Goal: Navigation & Orientation: Find specific page/section

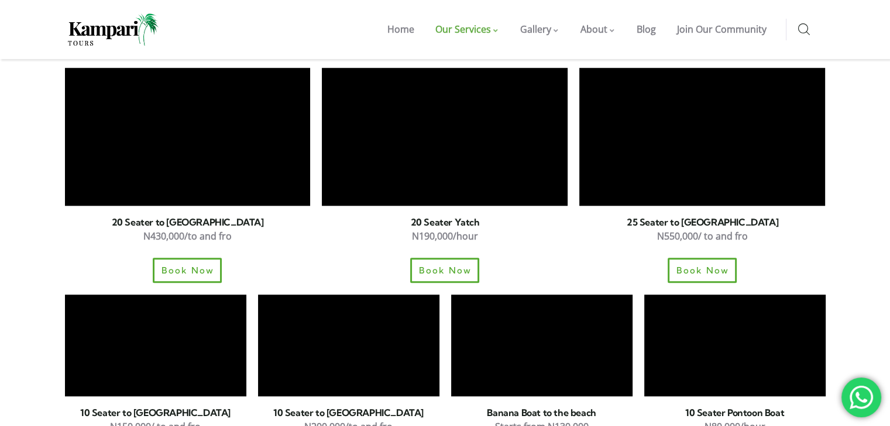
scroll to position [1087, 0]
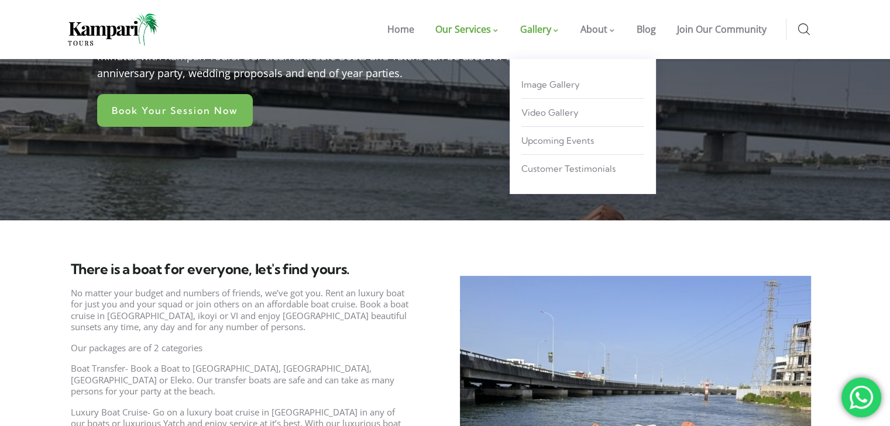
scroll to position [195, 0]
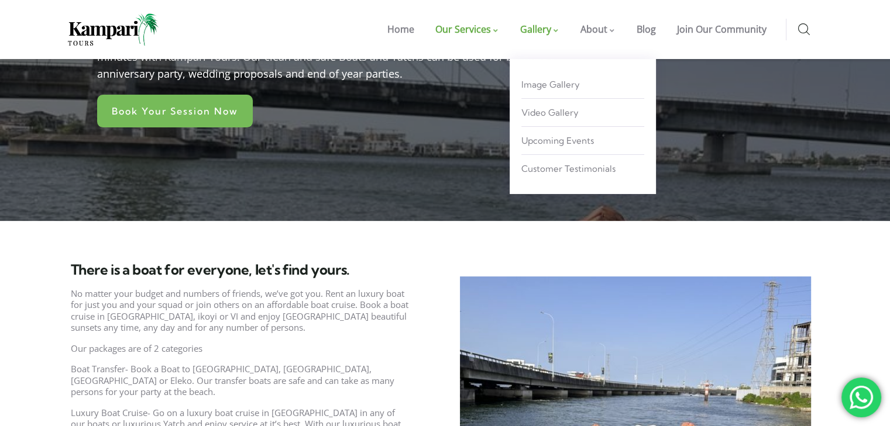
click at [546, 29] on span "Gallery" at bounding box center [535, 29] width 31 height 13
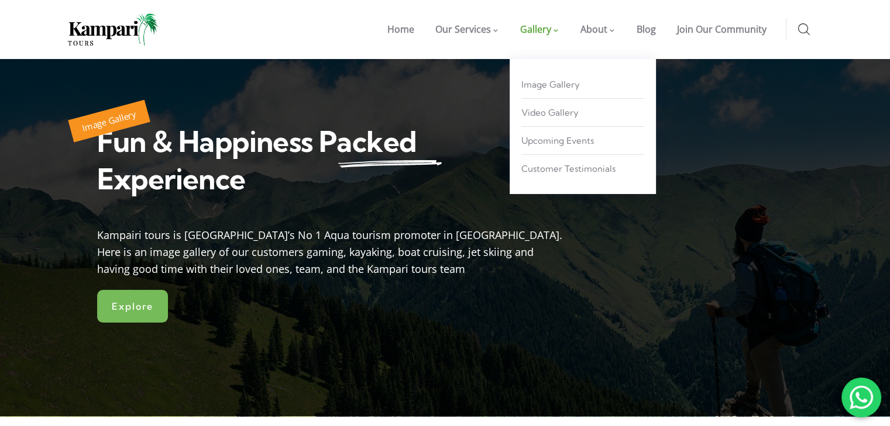
click at [555, 29] on span at bounding box center [556, 31] width 6 height 5
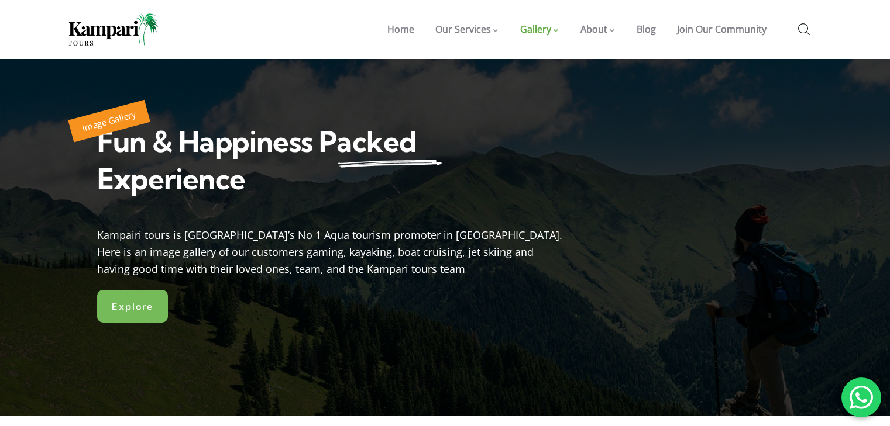
click at [410, 34] on span "Home" at bounding box center [400, 29] width 27 height 13
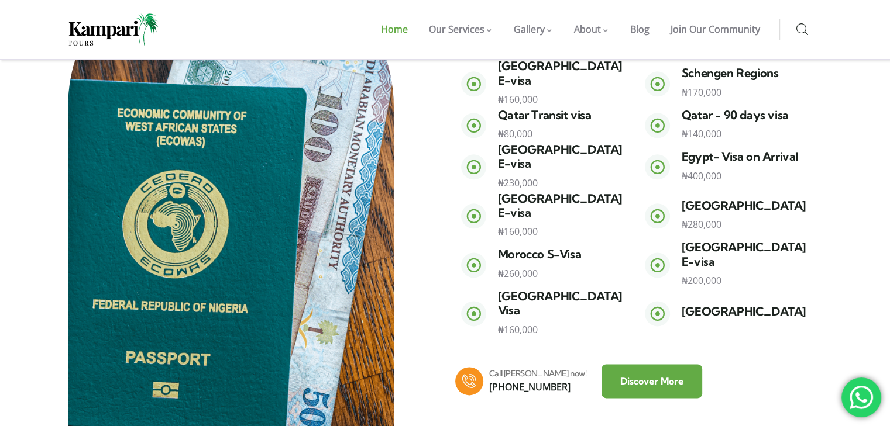
scroll to position [1413, 0]
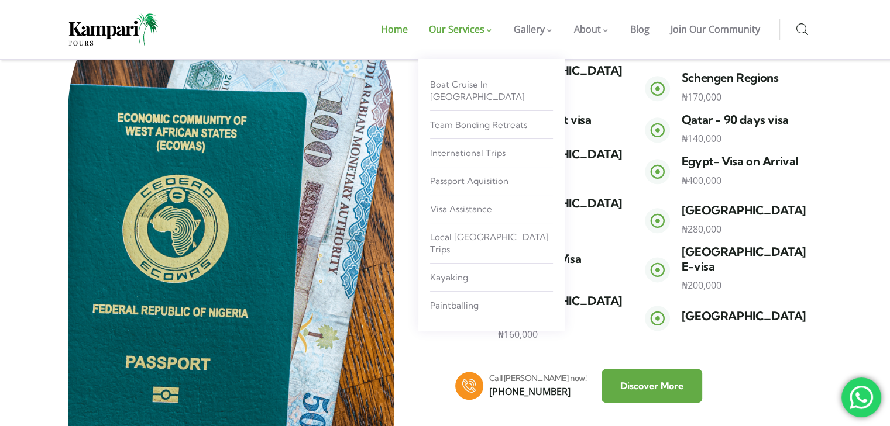
click at [468, 29] on span "Our Services" at bounding box center [457, 29] width 56 height 13
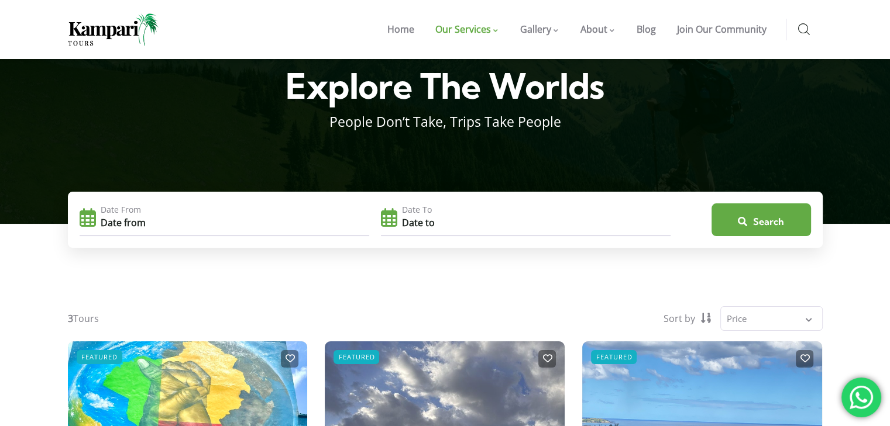
scroll to position [57, 0]
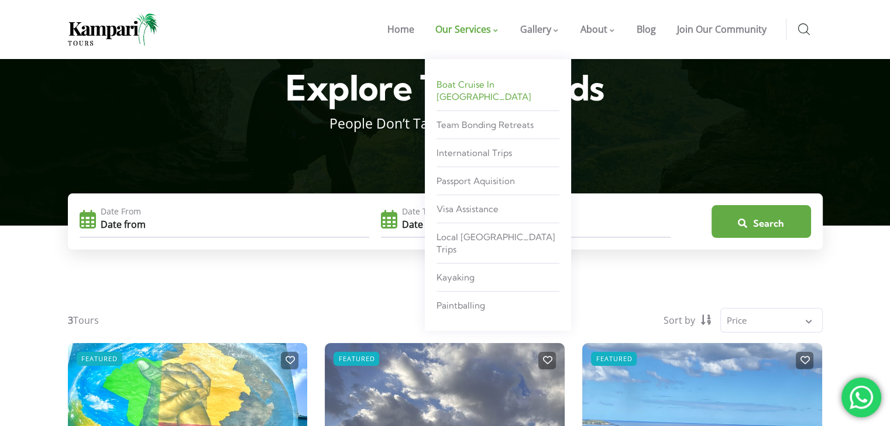
click at [479, 87] on span "Boat Cruise in [GEOGRAPHIC_DATA]" at bounding box center [483, 90] width 95 height 23
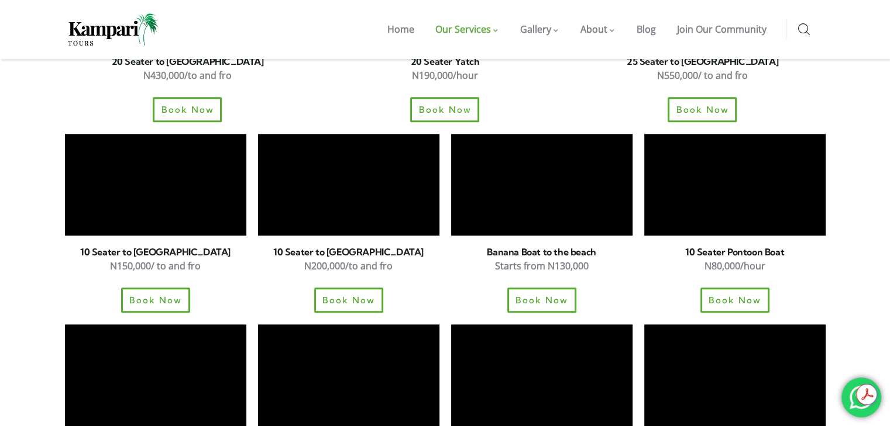
scroll to position [1250, 0]
